Goal: Task Accomplishment & Management: Complete application form

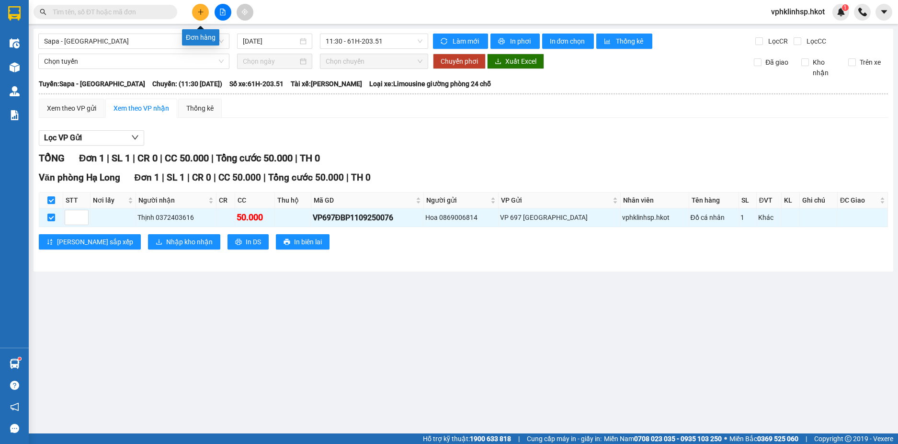
click at [201, 8] on button at bounding box center [200, 12] width 17 height 17
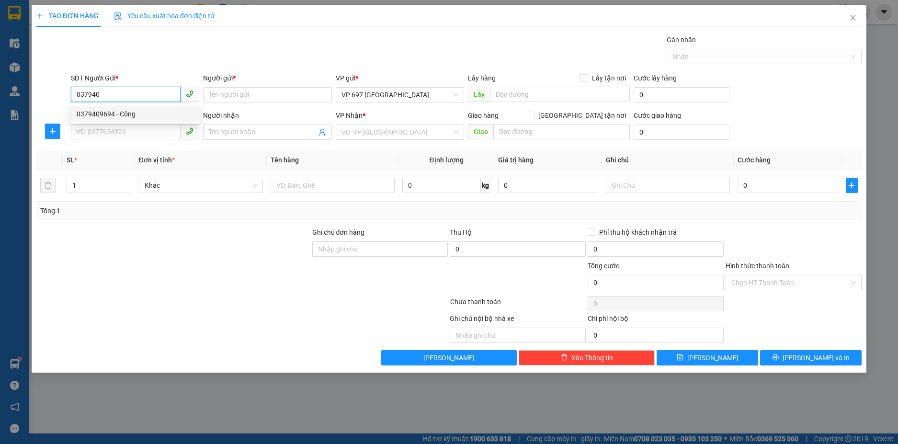
click at [94, 113] on div "0379409694 - Công" at bounding box center [135, 114] width 117 height 11
type input "0379409694"
type input "Công"
type input "0379409694"
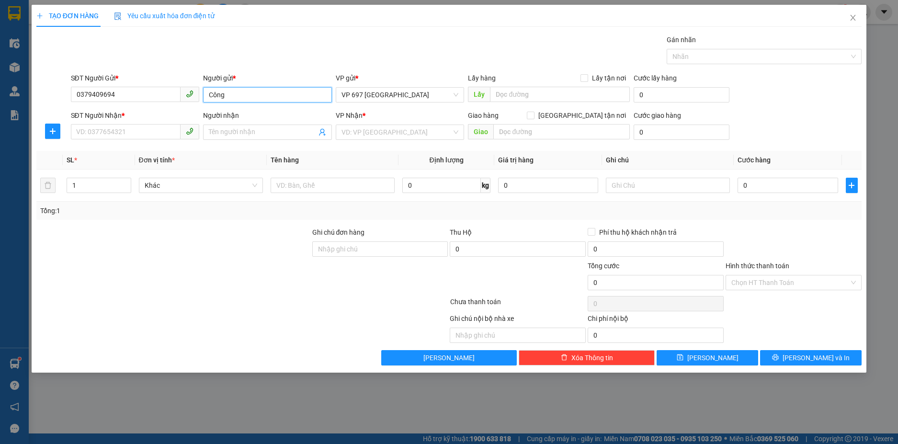
click at [209, 97] on input "Công" at bounding box center [267, 94] width 129 height 15
type input "[PERSON_NAME]"
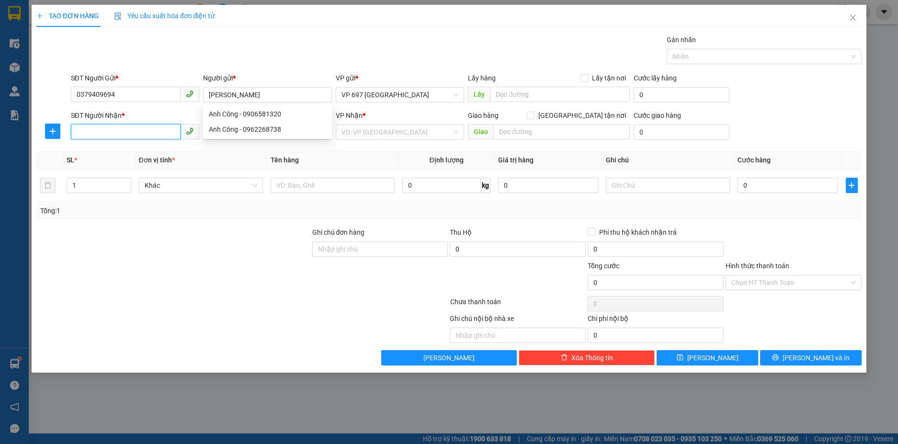
click at [113, 130] on input "SĐT Người Nhận *" at bounding box center [126, 131] width 110 height 15
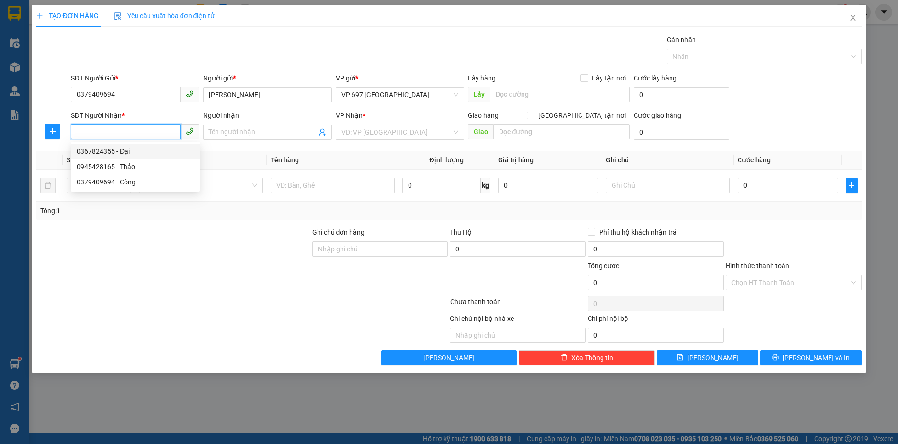
click at [98, 152] on div "0367824355 - Đại" at bounding box center [135, 151] width 117 height 11
type input "0367824355"
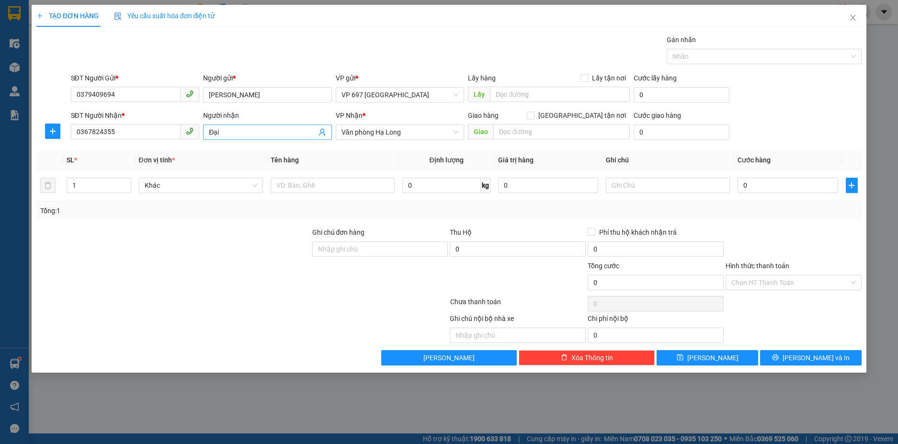
click at [208, 134] on span "Đại" at bounding box center [267, 132] width 129 height 15
click at [209, 130] on input "Đại" at bounding box center [263, 132] width 108 height 11
type input "Anh Đại"
click at [294, 186] on input "text" at bounding box center [333, 185] width 124 height 15
type input "Hồ sơ giấy tờ"
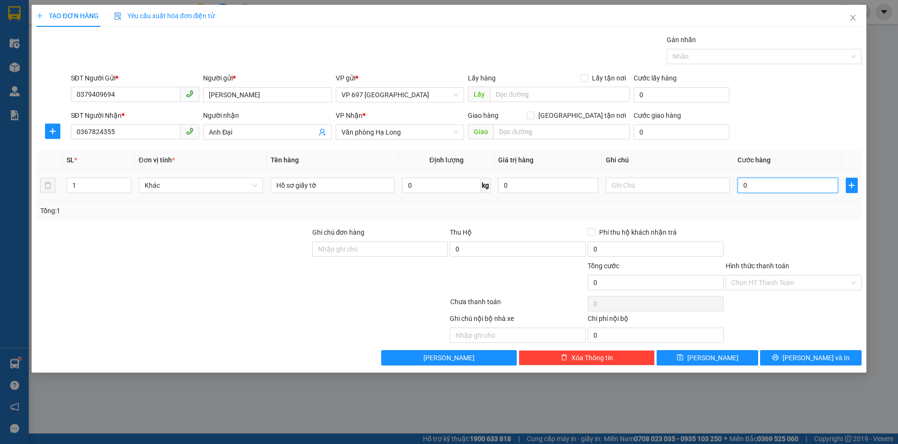
click at [758, 184] on input "0" at bounding box center [788, 185] width 100 height 15
type input "5"
type input "50"
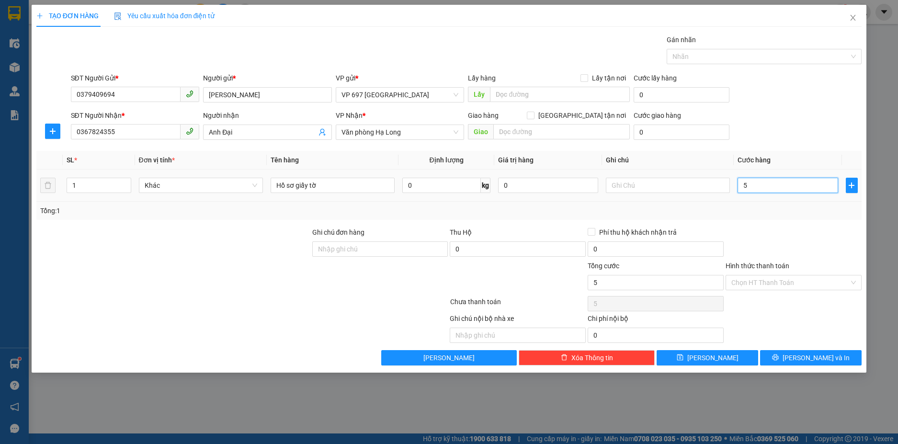
type input "50"
type input "500"
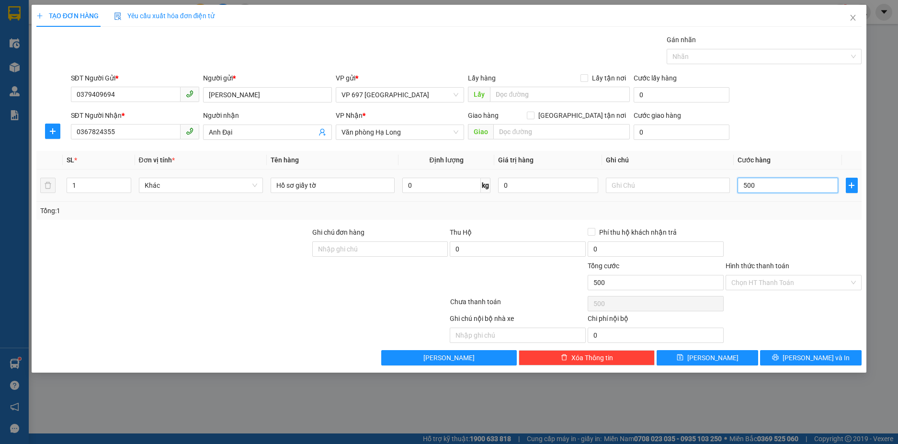
type input "5.000"
type input "50.000"
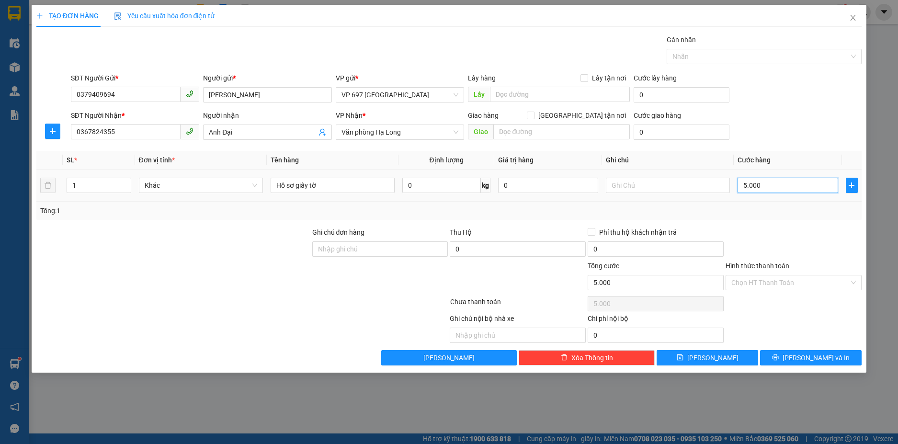
type input "50.000"
click at [614, 183] on input "text" at bounding box center [668, 185] width 124 height 15
click at [625, 184] on input "K đã TT cước" at bounding box center [668, 185] width 124 height 15
click at [646, 186] on input "Đã TT cước" at bounding box center [668, 185] width 124 height 15
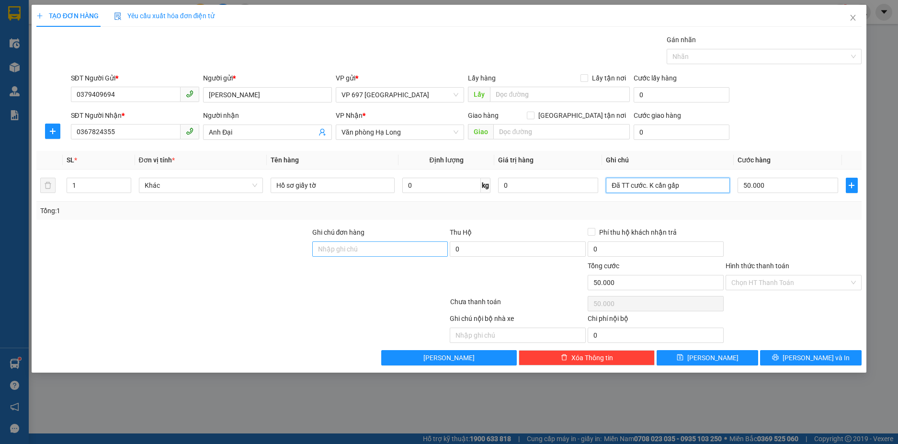
type input "Đã TT cước. K cần gấp"
click at [345, 248] on input "Ghi chú đơn hàng" at bounding box center [380, 249] width 136 height 15
type input "[PERSON_NAME]"
click at [770, 282] on input "Hình thức thanh toán" at bounding box center [791, 283] width 118 height 14
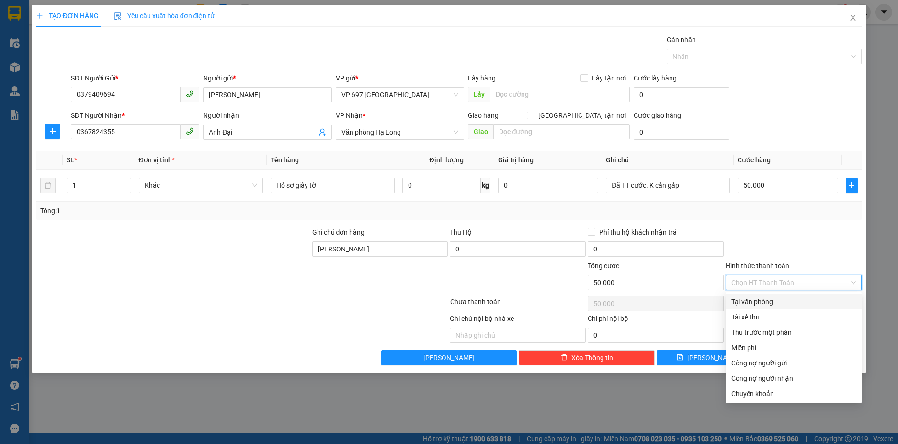
click at [764, 299] on div "Tại văn phòng" at bounding box center [794, 302] width 125 height 11
type input "0"
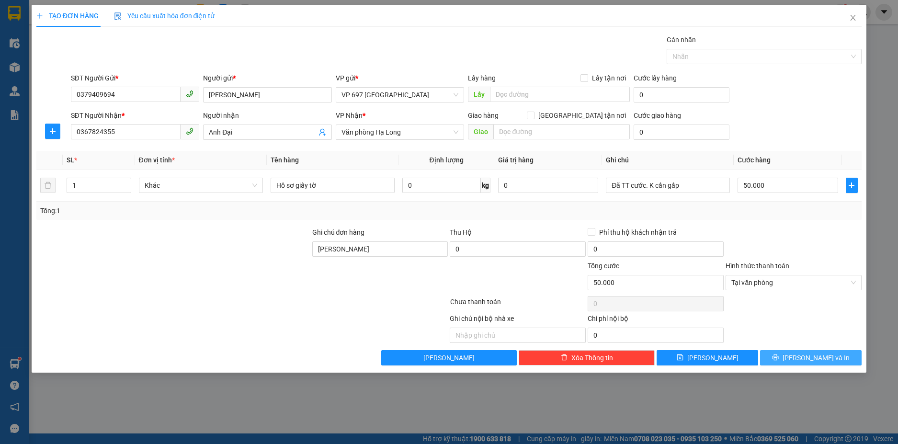
click at [808, 360] on span "[PERSON_NAME] và In" at bounding box center [816, 358] width 67 height 11
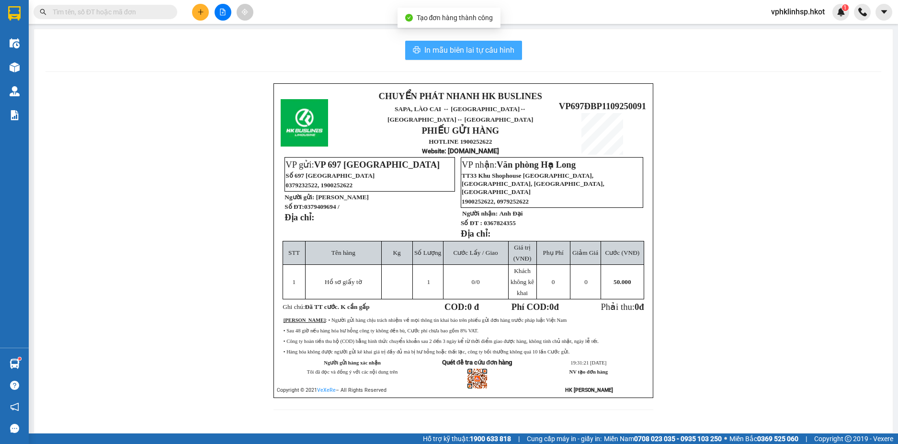
click at [440, 43] on button "In mẫu biên lai tự cấu hình" at bounding box center [463, 50] width 117 height 19
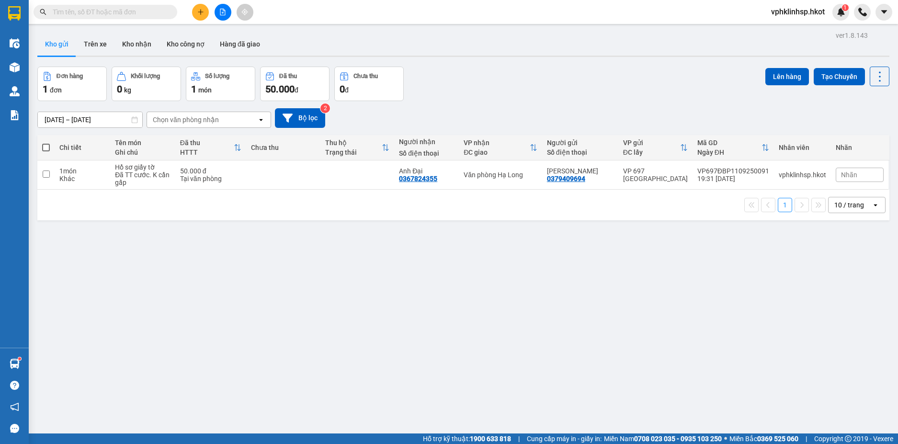
scroll to position [168, 0]
click at [46, 174] on input "checkbox" at bounding box center [46, 174] width 7 height 7
checkbox input "true"
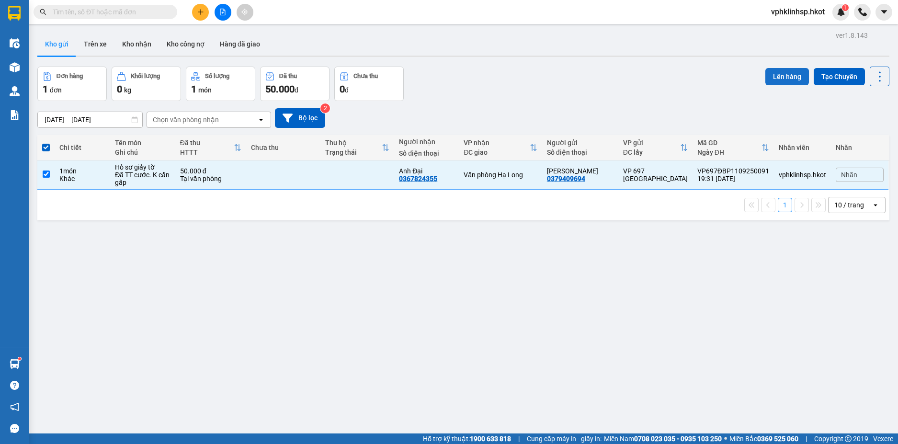
click at [777, 75] on button "Lên hàng" at bounding box center [788, 76] width 44 height 17
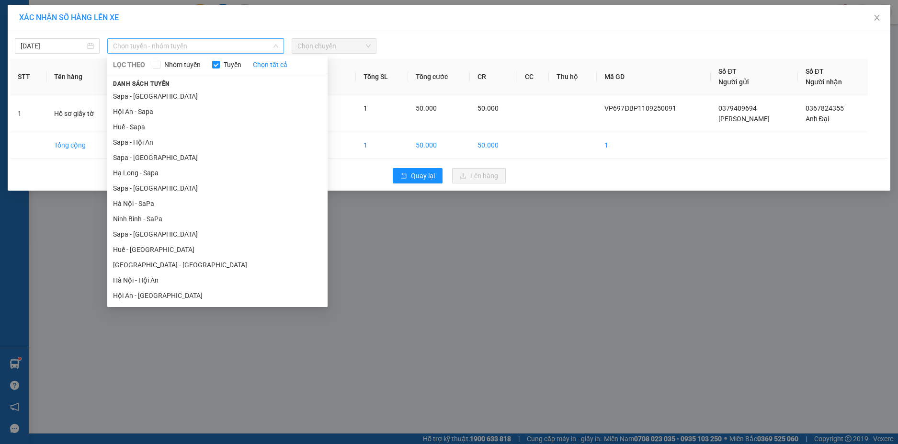
click at [207, 44] on span "Chọn tuyến - nhóm tuyến" at bounding box center [195, 46] width 165 height 14
click at [150, 158] on li "Sapa - [GEOGRAPHIC_DATA]" at bounding box center [217, 157] width 220 height 15
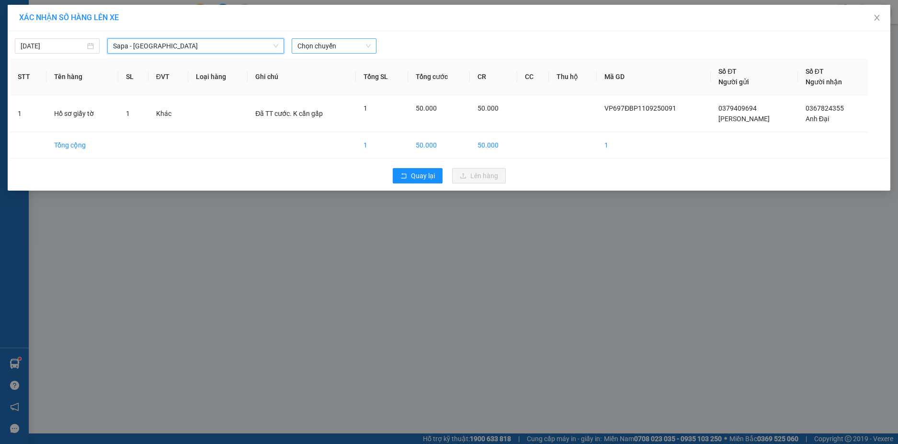
click at [338, 46] on span "Chọn chuyến" at bounding box center [334, 46] width 73 height 14
click at [345, 43] on span "Chọn chuyến" at bounding box center [334, 46] width 73 height 14
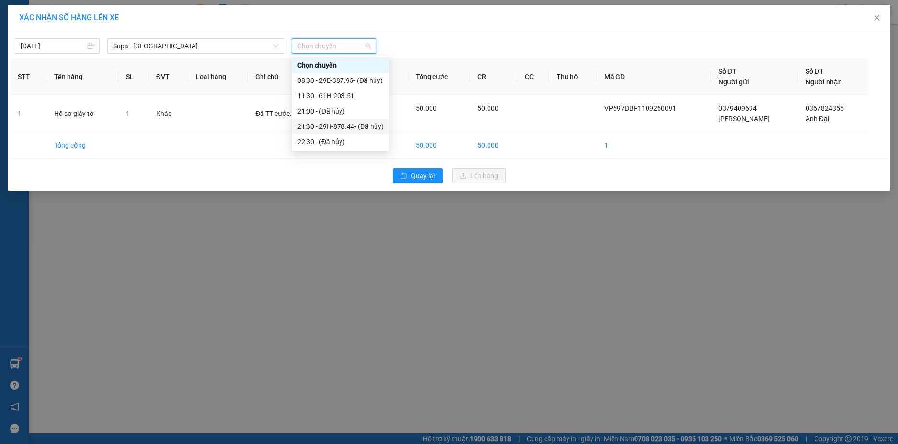
click at [346, 127] on div "21:30 - 29H-878.44 - (Đã hủy)" at bounding box center [341, 126] width 86 height 11
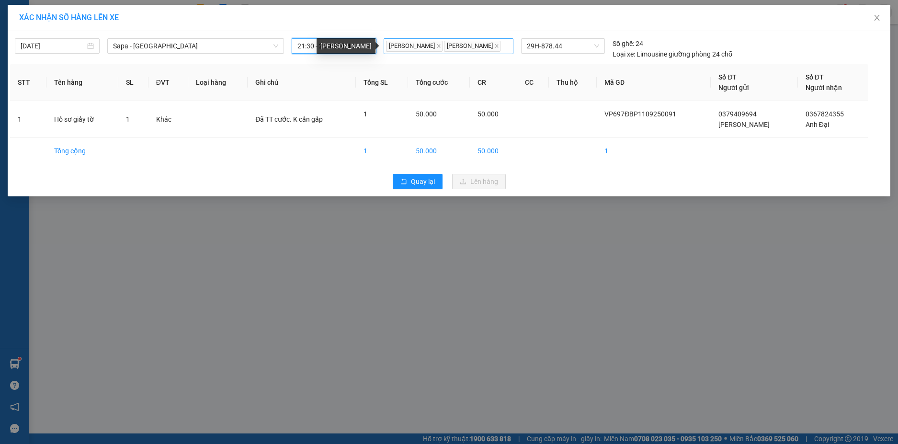
click at [430, 45] on span "[PERSON_NAME]" at bounding box center [414, 46] width 57 height 11
click at [579, 161] on td at bounding box center [573, 151] width 48 height 26
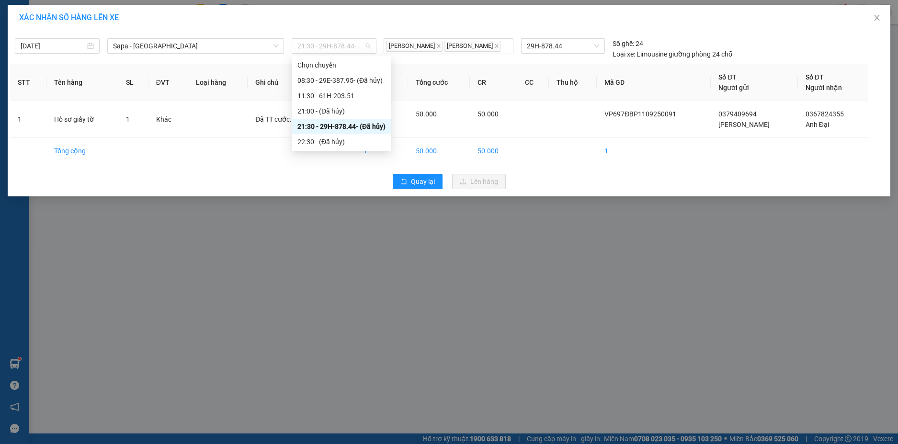
drag, startPoint x: 365, startPoint y: 47, endPoint x: 649, endPoint y: 322, distance: 395.5
click at [649, 322] on div "XÁC NHẬN SỐ HÀNG LÊN XE [DATE] Sapa - [GEOGRAPHIC_DATA] LỌC THEO Nhóm tuyến Tuy…" at bounding box center [449, 222] width 898 height 444
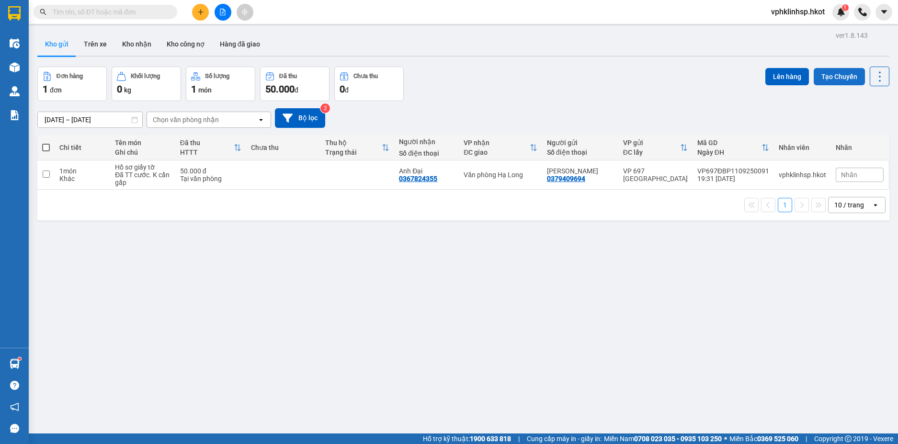
click at [832, 76] on button "Tạo Chuyến" at bounding box center [839, 76] width 51 height 17
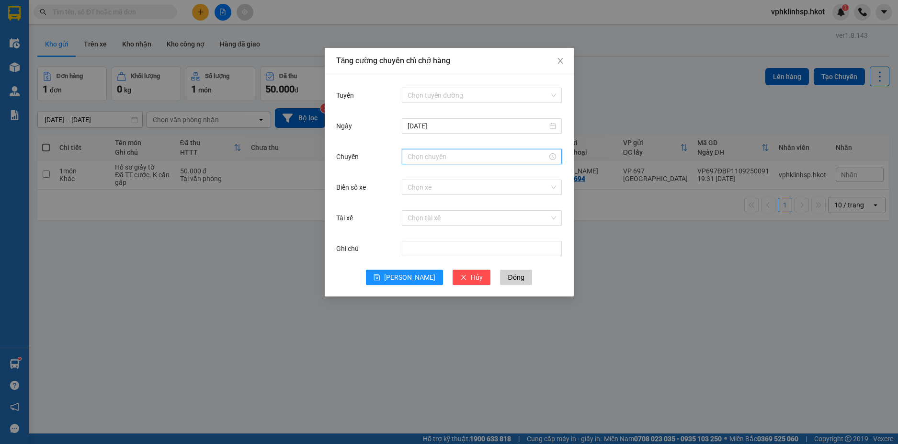
click at [455, 158] on input "Chuyến" at bounding box center [478, 156] width 140 height 11
click at [413, 216] on div "21" at bounding box center [415, 216] width 27 height 13
click at [441, 241] on div "30" at bounding box center [442, 241] width 26 height 13
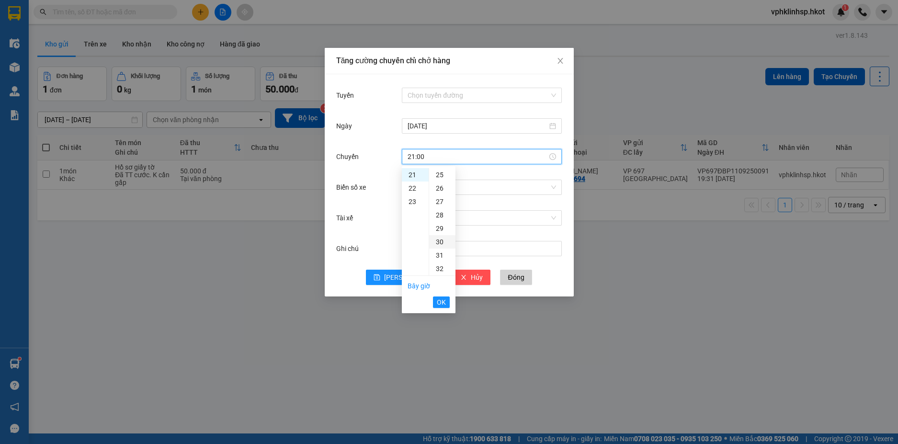
type input "21:30"
click at [443, 302] on span "OK" at bounding box center [441, 302] width 9 height 11
click at [442, 190] on input "Biển số xe" at bounding box center [479, 187] width 142 height 14
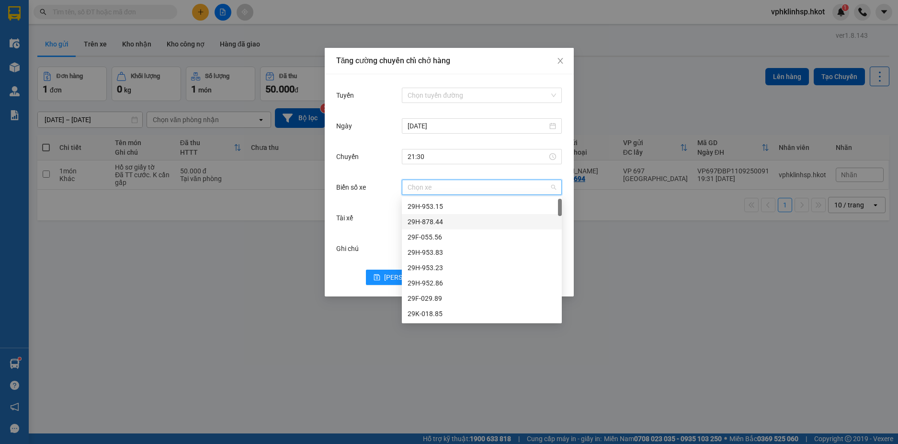
click at [431, 223] on div "29H-878.44" at bounding box center [482, 222] width 149 height 11
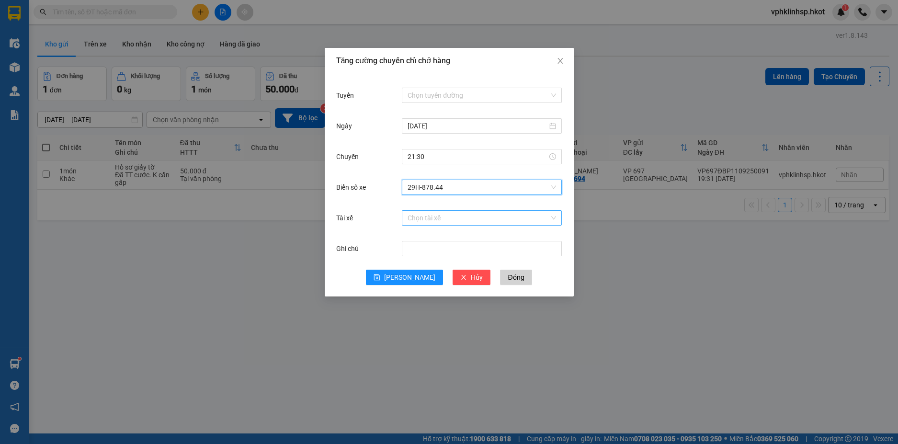
click at [426, 216] on input "Tài xế" at bounding box center [479, 218] width 142 height 14
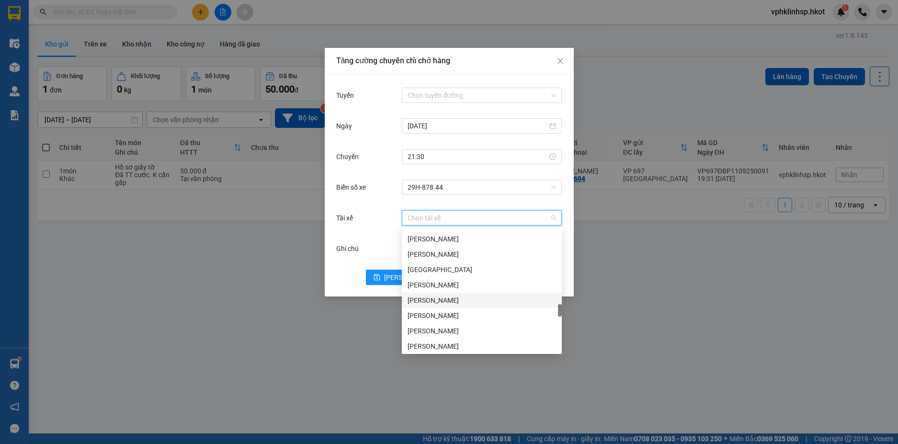
scroll to position [807, 0]
click at [452, 333] on div "[PERSON_NAME]" at bounding box center [482, 335] width 149 height 11
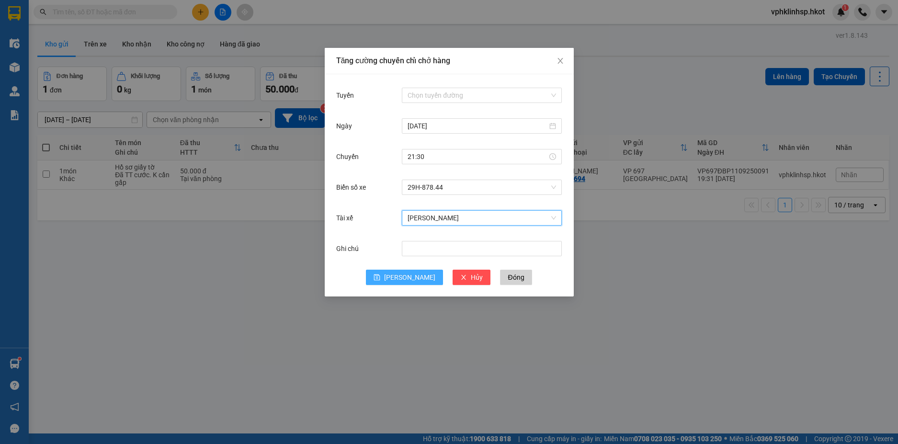
click at [406, 275] on span "[PERSON_NAME]" at bounding box center [409, 277] width 51 height 11
click at [449, 94] on input "Tuyến" at bounding box center [479, 95] width 142 height 14
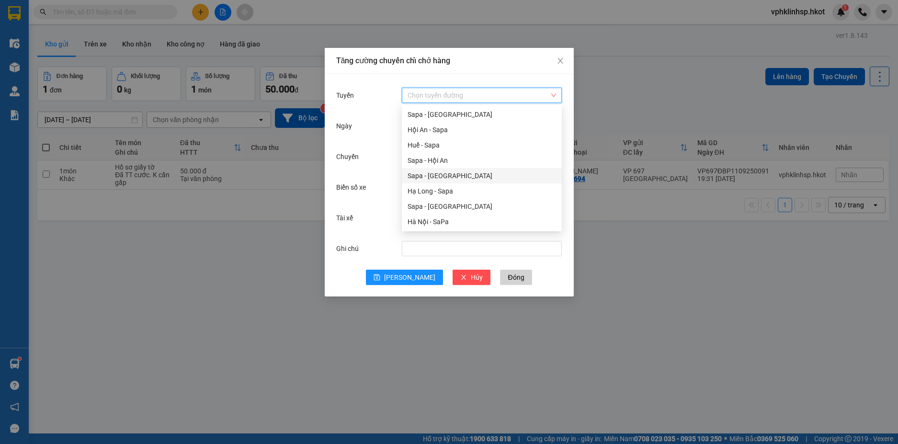
click at [448, 176] on div "Sapa - [GEOGRAPHIC_DATA]" at bounding box center [482, 176] width 149 height 11
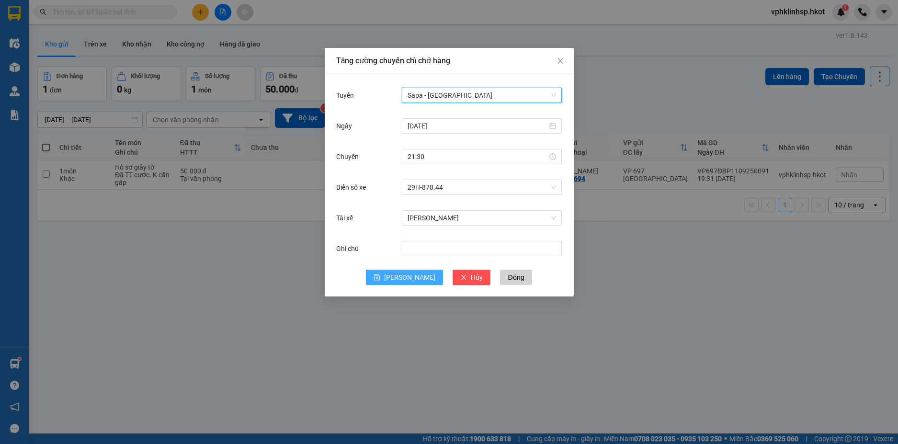
click at [411, 276] on span "[PERSON_NAME]" at bounding box center [409, 277] width 51 height 11
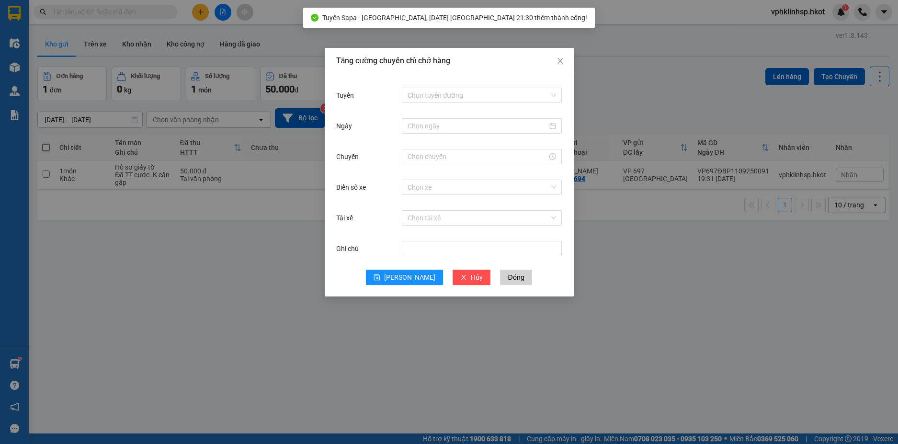
click at [635, 315] on div "Tăng cường chuyến chỉ chở hàng Tuyến Chọn tuyến đường Ngày Chuyến Biển số xe Ch…" at bounding box center [449, 222] width 898 height 444
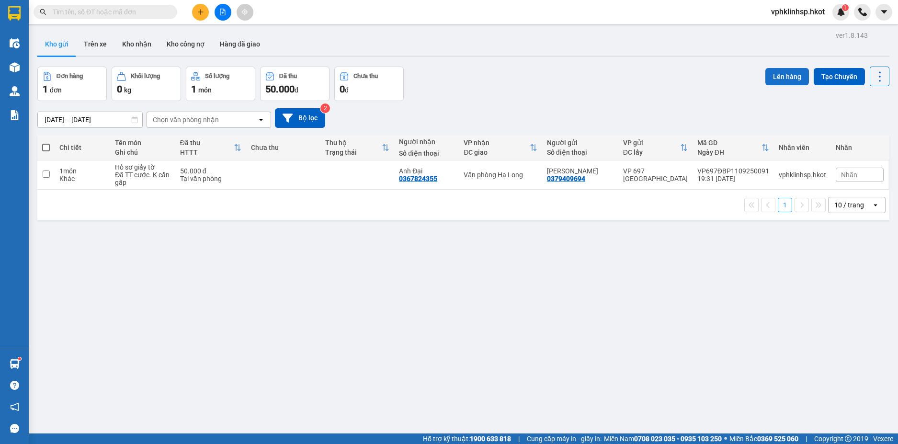
click at [779, 75] on button "Lên hàng" at bounding box center [788, 76] width 44 height 17
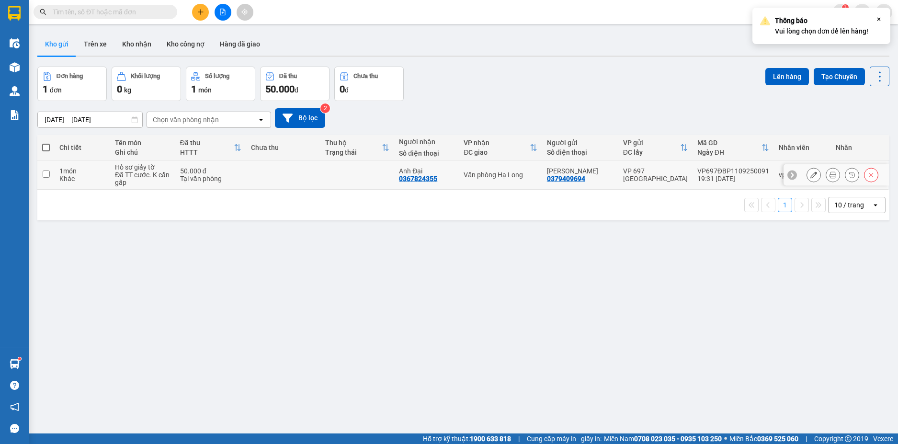
click at [44, 175] on input "checkbox" at bounding box center [46, 174] width 7 height 7
checkbox input "true"
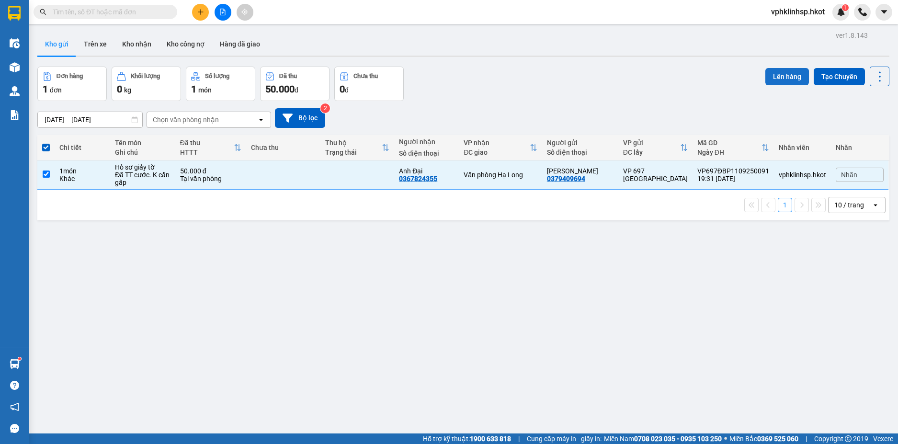
click at [776, 75] on button "Lên hàng" at bounding box center [788, 76] width 44 height 17
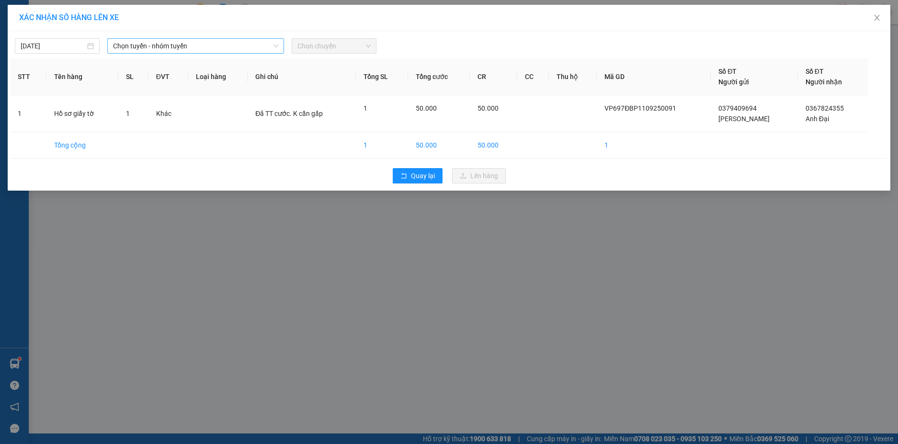
click at [187, 45] on span "Chọn tuyến - nhóm tuyến" at bounding box center [195, 46] width 165 height 14
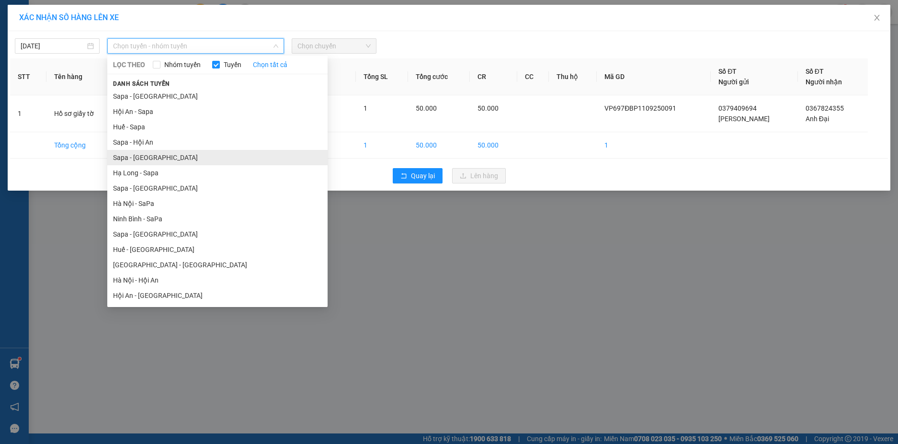
click at [153, 155] on li "Sapa - [GEOGRAPHIC_DATA]" at bounding box center [217, 157] width 220 height 15
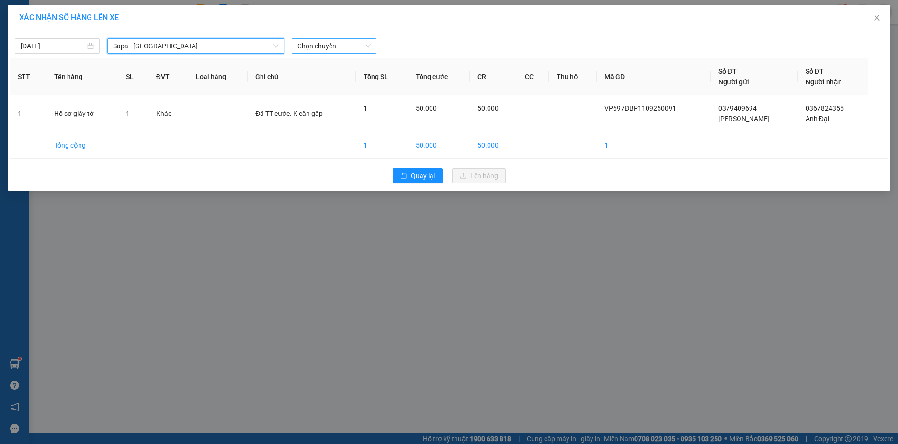
click at [343, 41] on span "Chọn chuyến" at bounding box center [334, 46] width 73 height 14
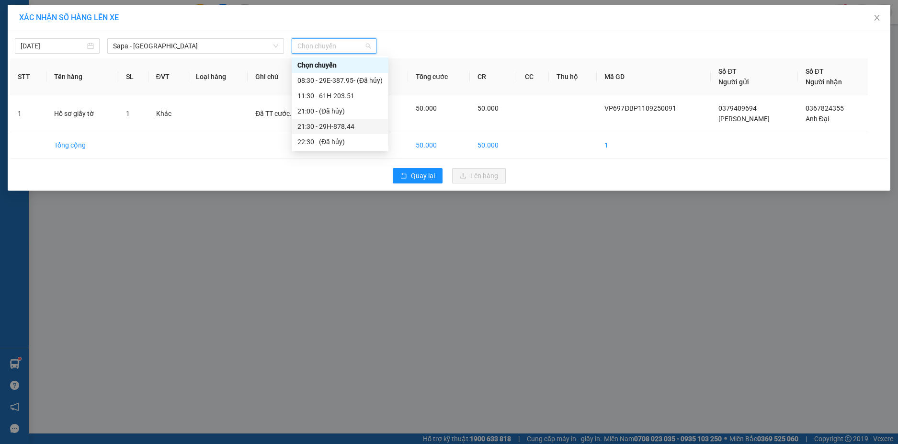
click at [344, 127] on div "21:30 - 29H-878.44" at bounding box center [340, 126] width 85 height 11
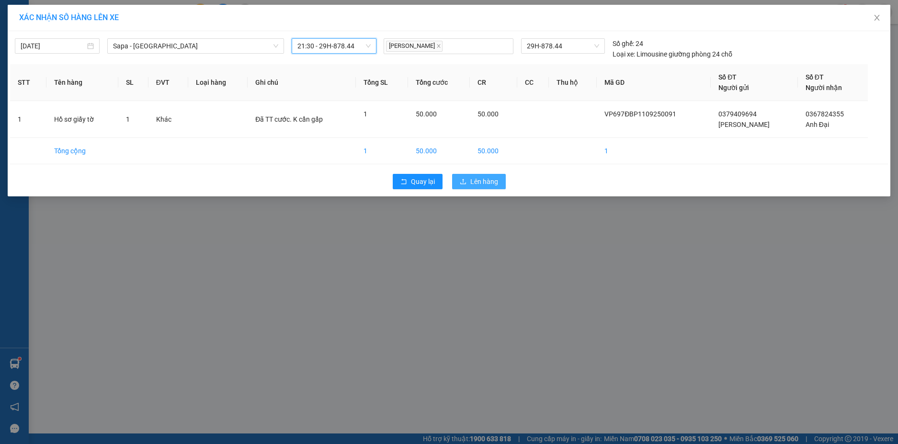
drag, startPoint x: 483, startPoint y: 183, endPoint x: 496, endPoint y: 189, distance: 13.9
click at [485, 184] on span "Lên hàng" at bounding box center [485, 181] width 28 height 11
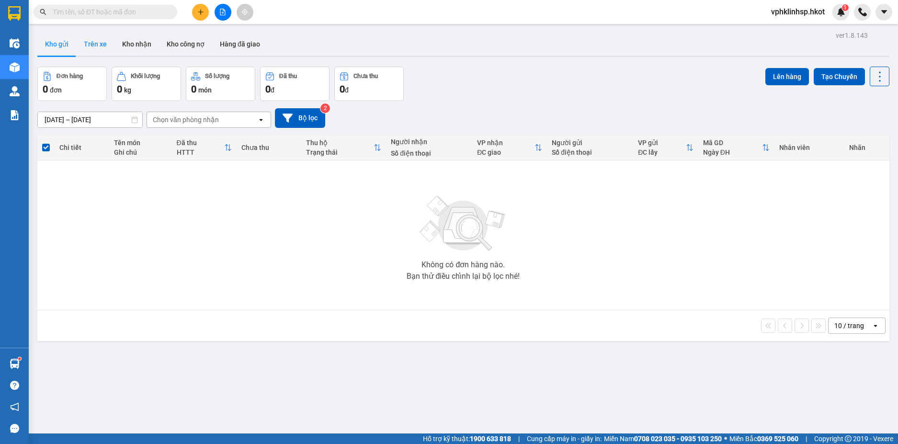
click at [92, 40] on button "Trên xe" at bounding box center [95, 44] width 38 height 23
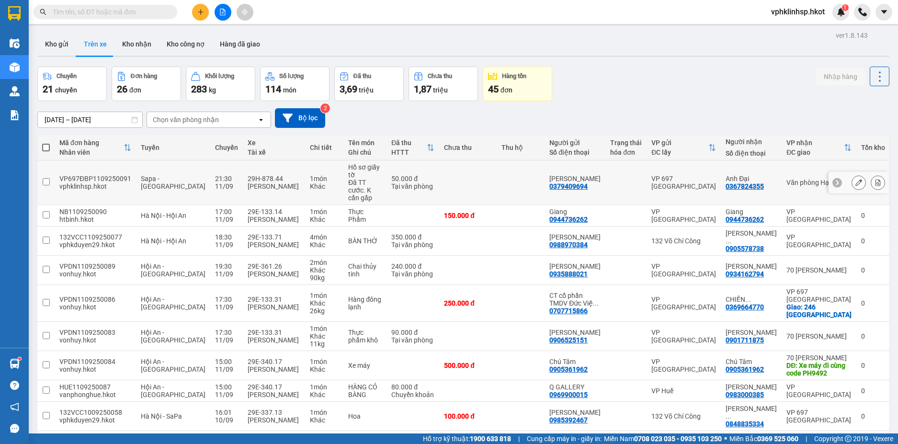
click at [46, 178] on input "checkbox" at bounding box center [46, 181] width 7 height 7
checkbox input "true"
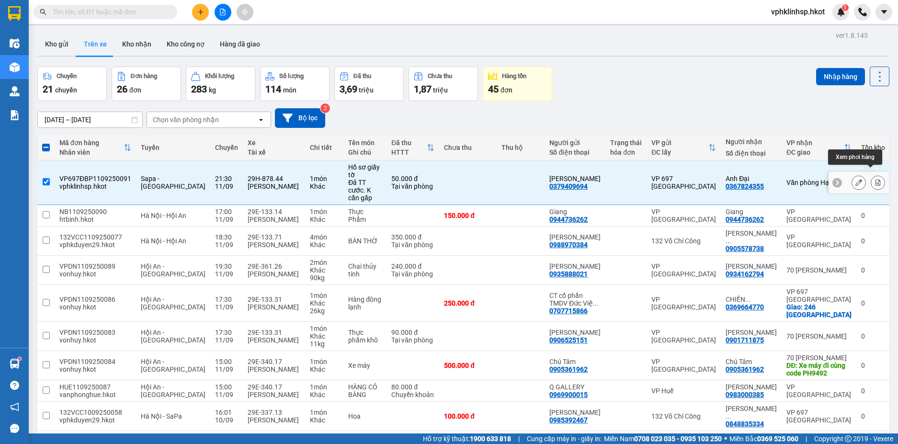
click at [875, 179] on icon at bounding box center [878, 182] width 7 height 7
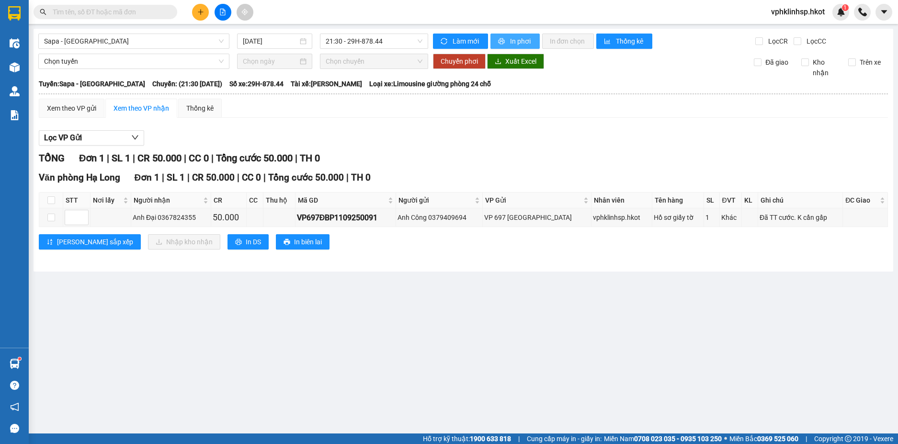
click at [514, 42] on span "In phơi" at bounding box center [521, 41] width 22 height 11
